Goal: Navigation & Orientation: Find specific page/section

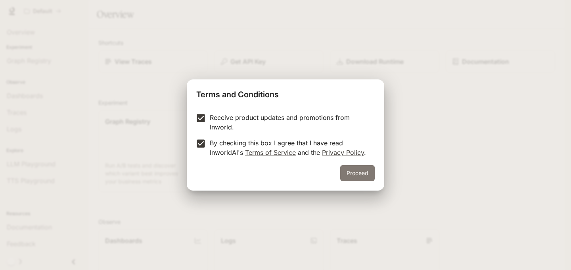
click at [354, 174] on button "Proceed" at bounding box center [357, 173] width 34 height 16
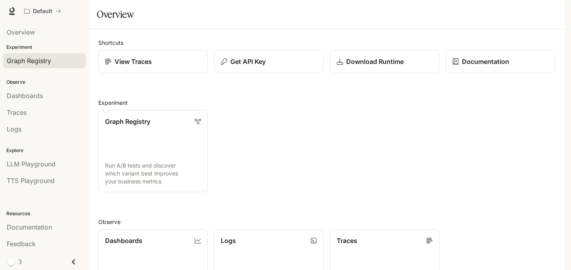
click at [27, 61] on span "Graph Registry" at bounding box center [29, 61] width 44 height 10
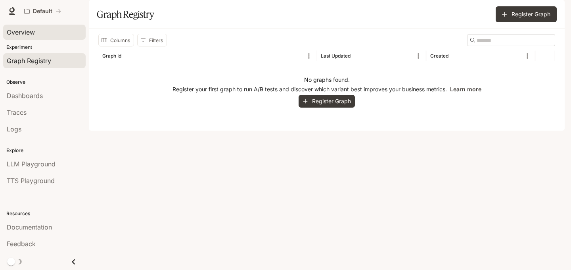
click at [25, 35] on span "Overview" at bounding box center [21, 32] width 28 height 10
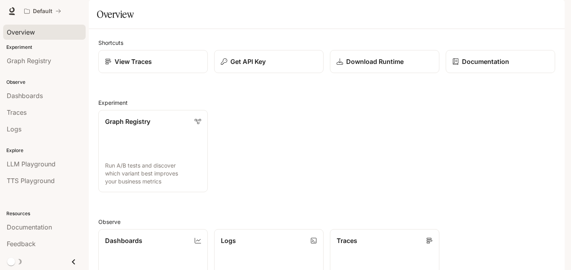
scroll to position [198, 0]
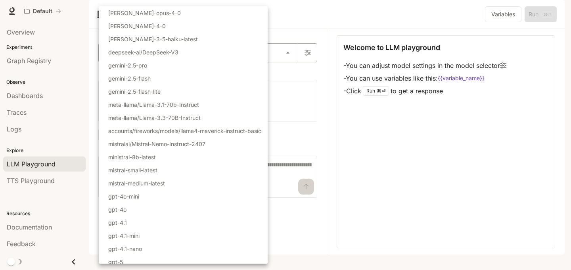
click at [140, 70] on body "Skip to main content Default Documentation Documentation Portal Overview Experi…" at bounding box center [285, 135] width 571 height 270
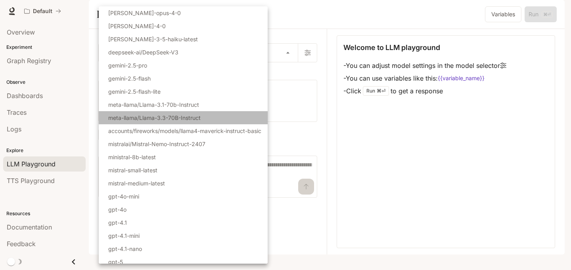
click at [143, 117] on p "meta-llama/Llama-3.3-70B-Instruct" at bounding box center [154, 117] width 92 height 8
type input "**********"
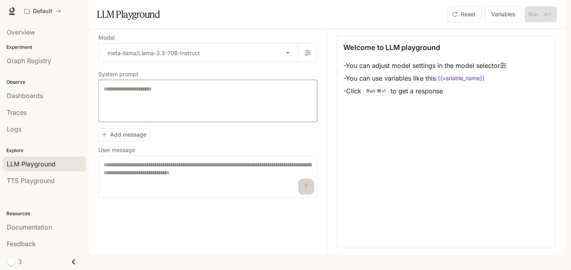
click at [199, 117] on textarea at bounding box center [207, 101] width 209 height 32
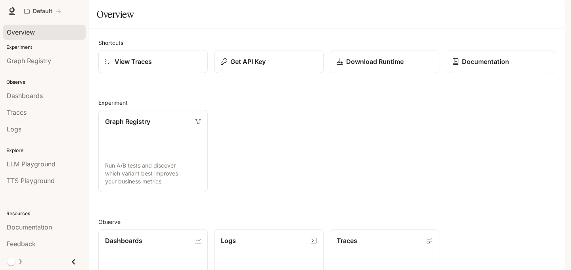
scroll to position [198, 0]
click at [24, 99] on span "Dashboards" at bounding box center [25, 96] width 36 height 10
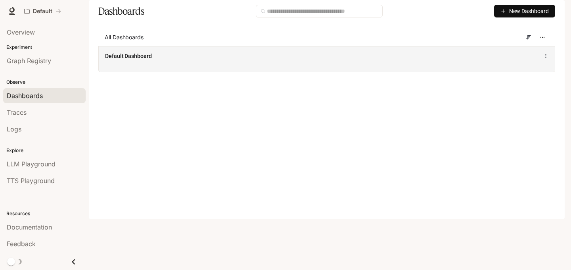
click at [482, 72] on div "Default Dashboard" at bounding box center [327, 59] width 456 height 26
